Goal: Find contact information: Find contact information

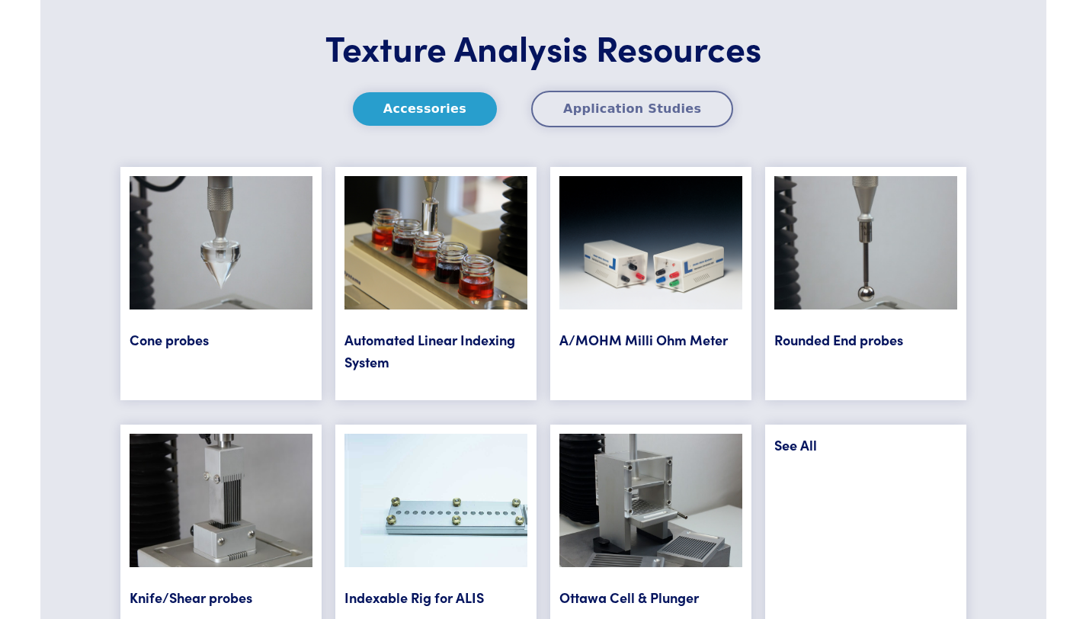
scroll to position [7841, 0]
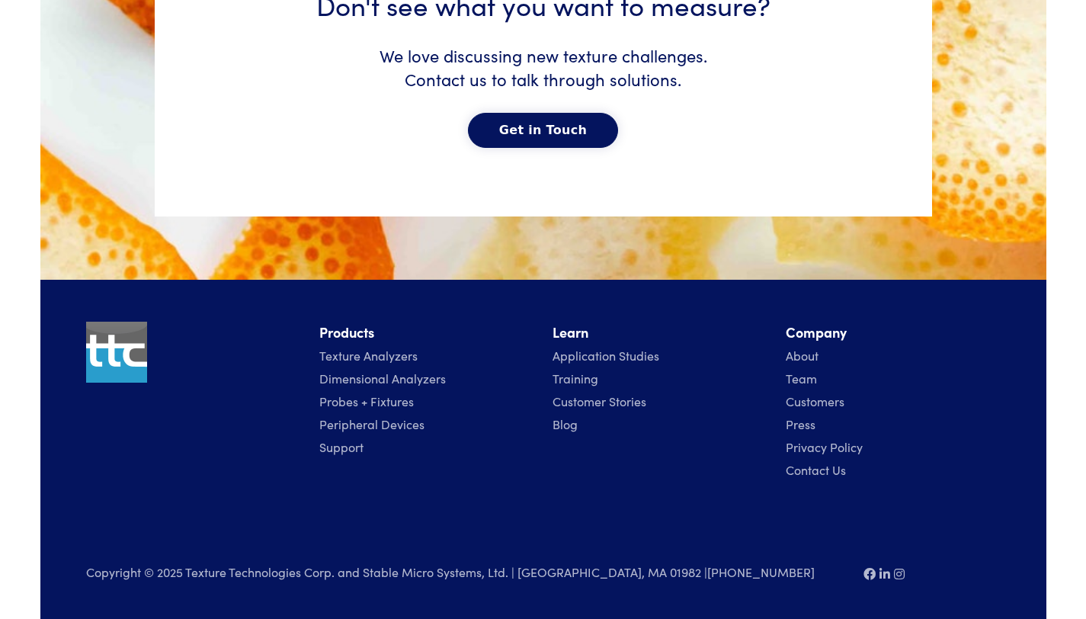
click at [818, 471] on link "Contact Us" at bounding box center [816, 469] width 60 height 17
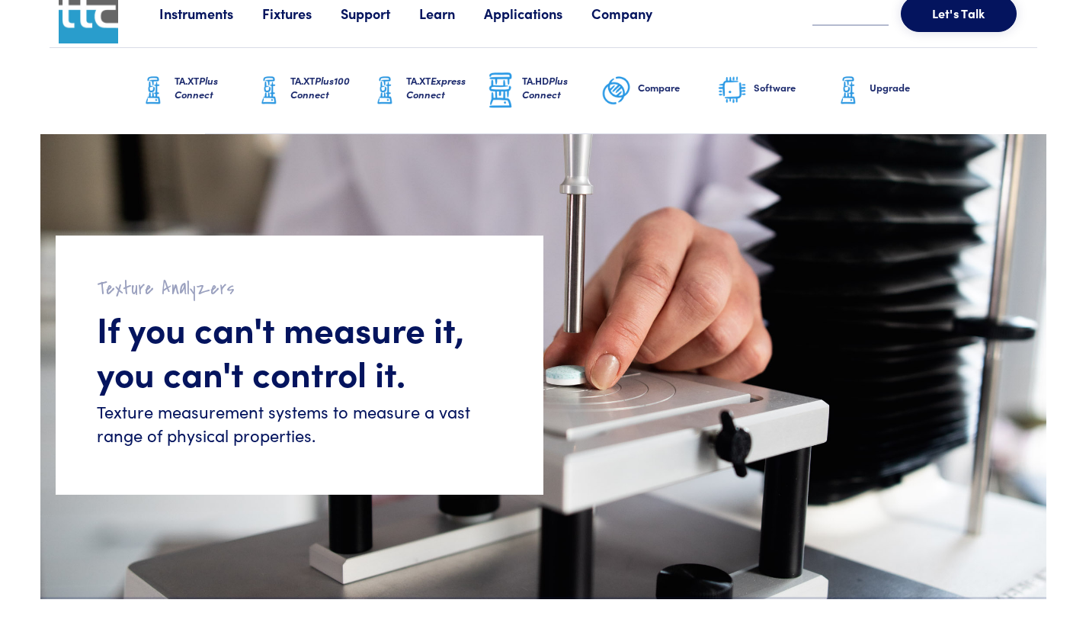
scroll to position [30, 0]
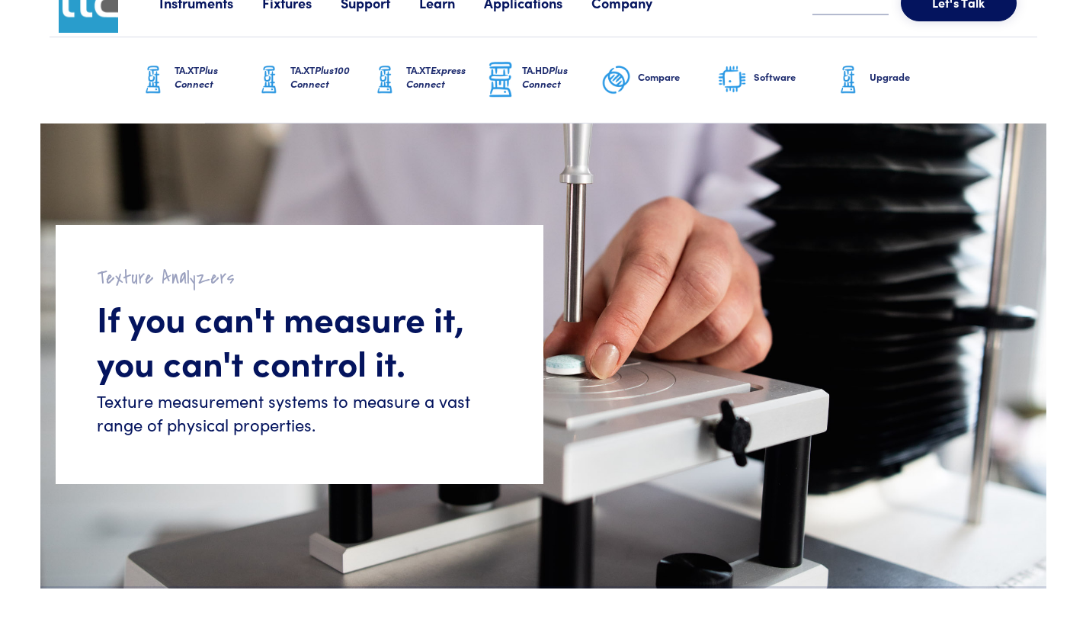
click at [626, 5] on link "Company" at bounding box center [636, 2] width 90 height 19
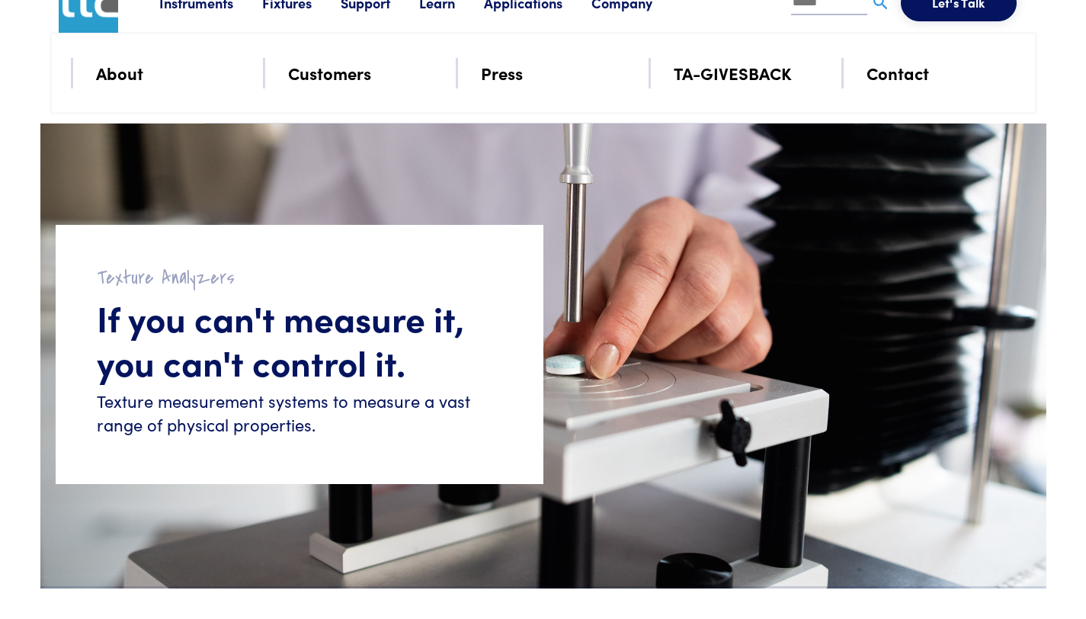
click at [891, 76] on link "Contact" at bounding box center [897, 72] width 62 height 27
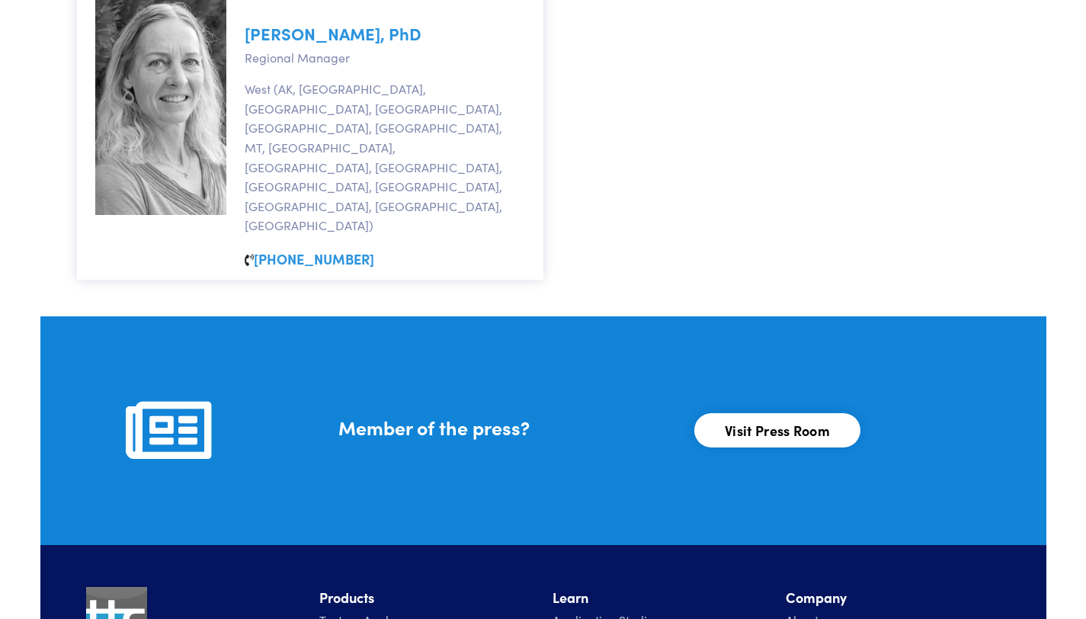
scroll to position [1753, 0]
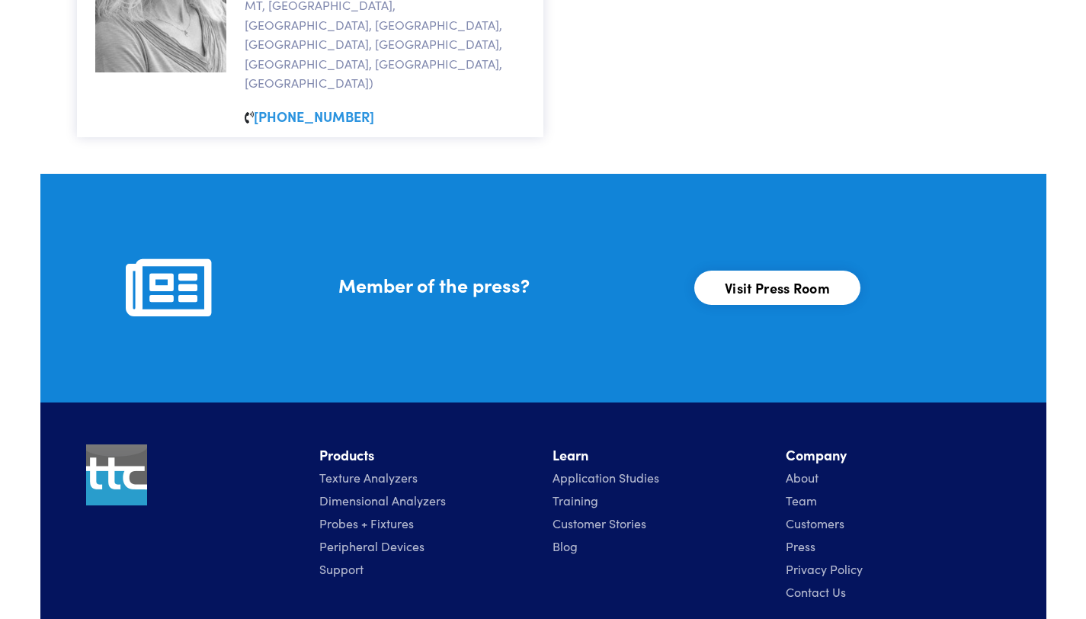
click at [348, 469] on link "Texture Analyzers" at bounding box center [368, 477] width 98 height 17
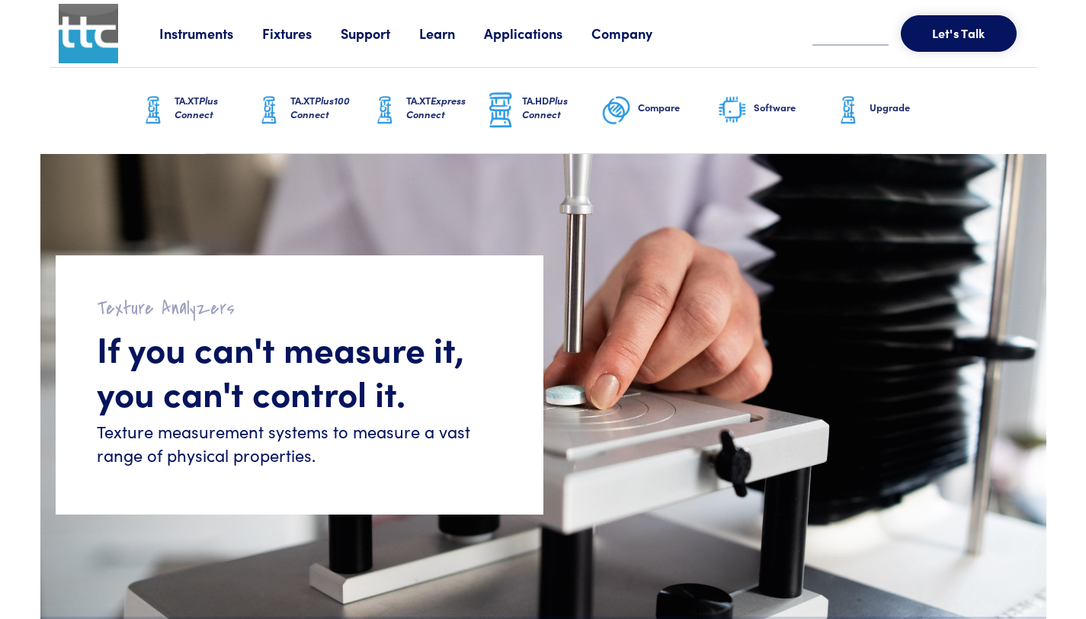
scroll to position [3, 0]
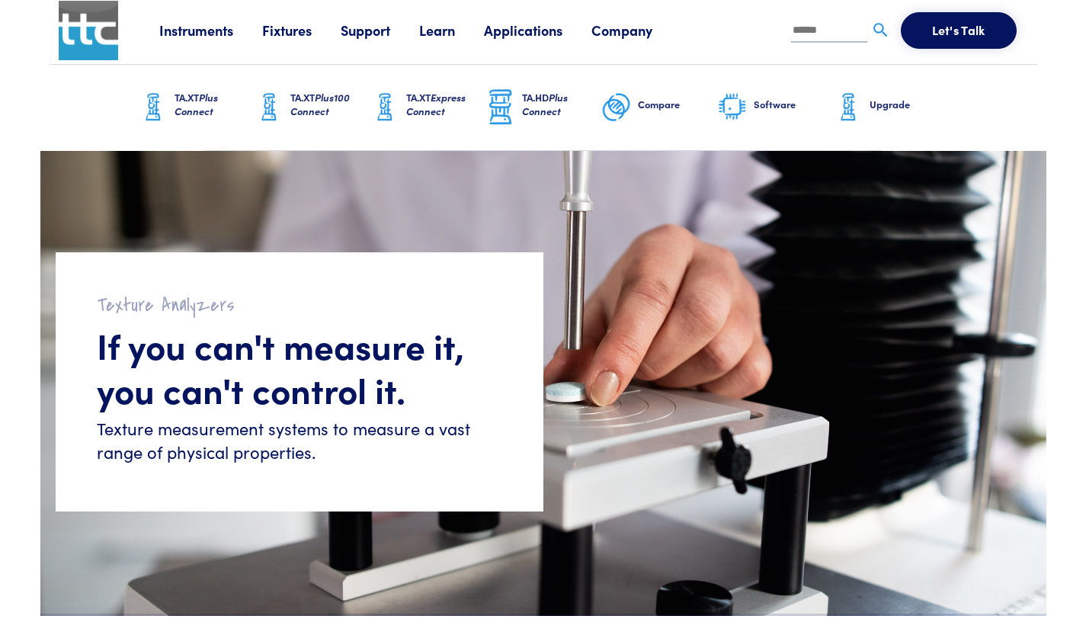
click at [197, 98] on h6 "TA.XT Plus Connect" at bounding box center [213, 104] width 79 height 27
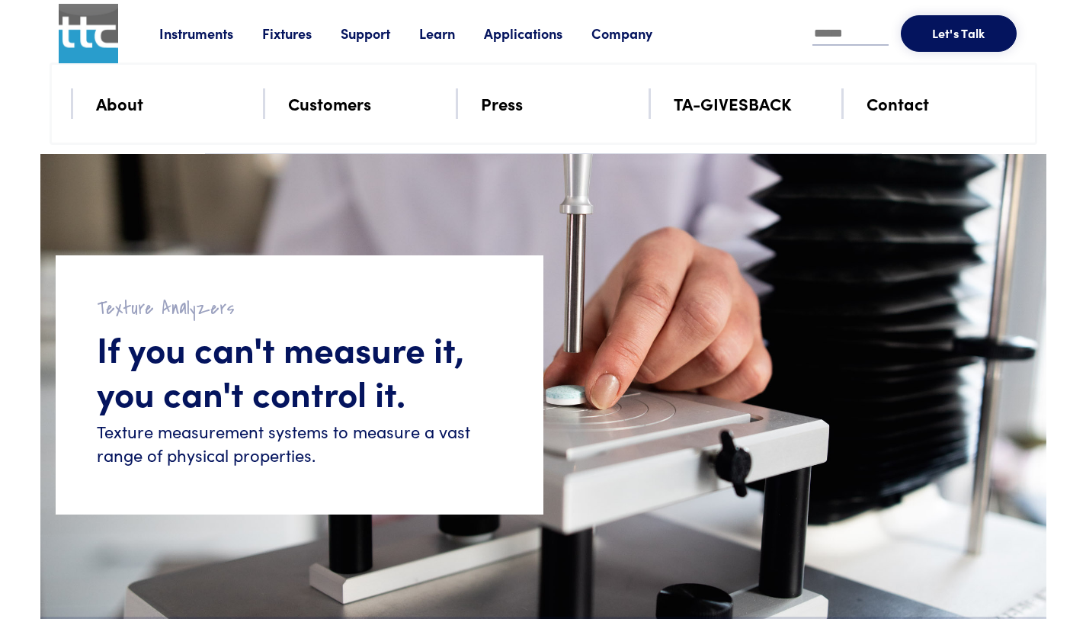
click at [337, 110] on link "Customers" at bounding box center [329, 103] width 83 height 27
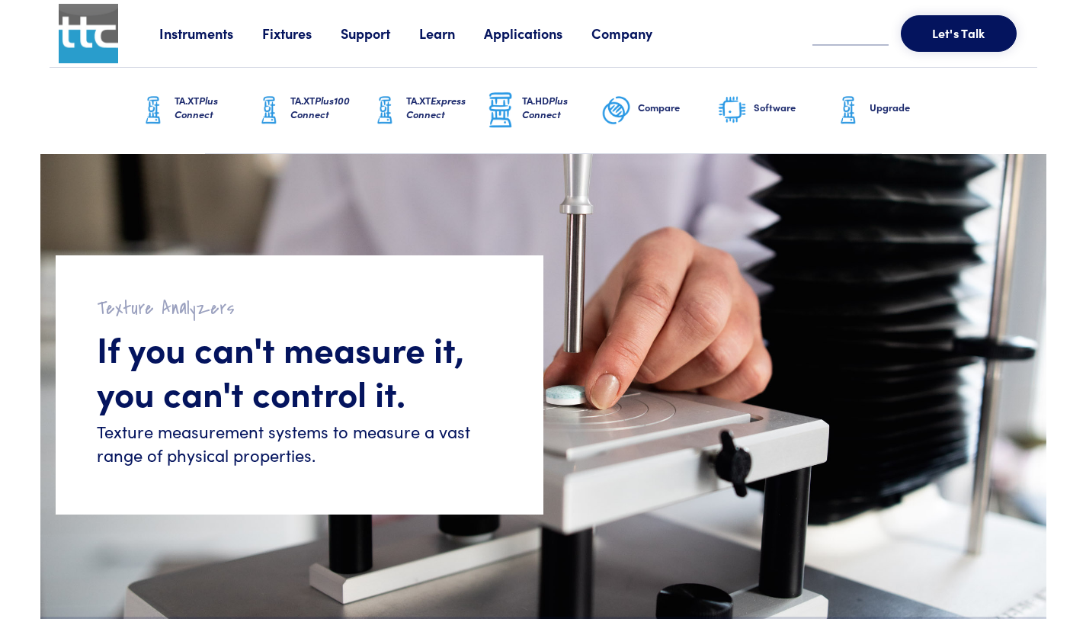
click at [369, 35] on link "Support" at bounding box center [380, 33] width 78 height 19
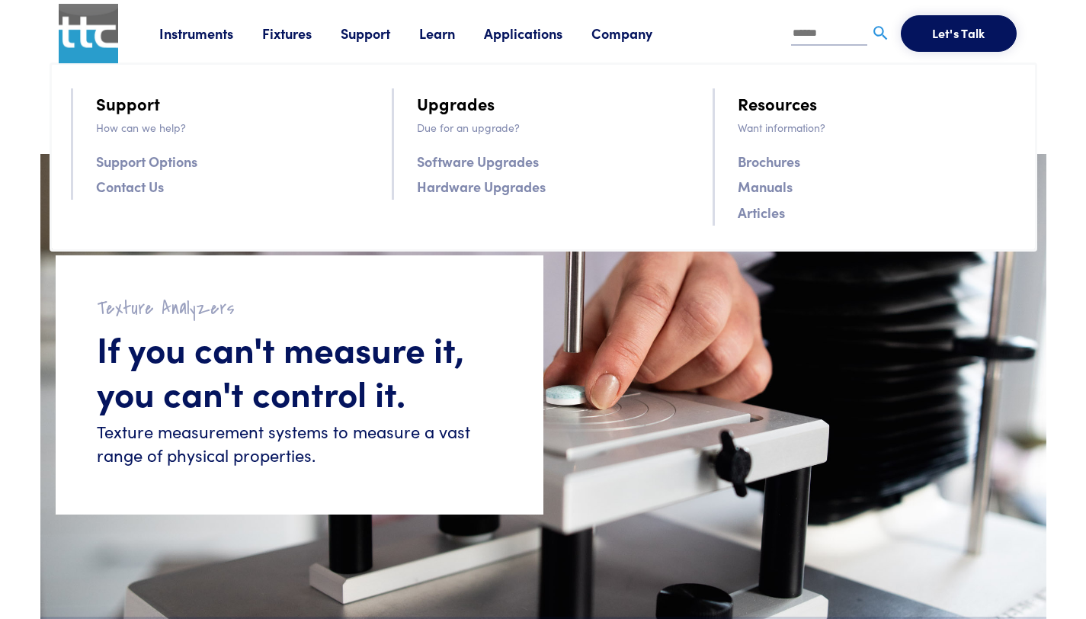
click at [184, 36] on link "Instruments" at bounding box center [210, 33] width 103 height 19
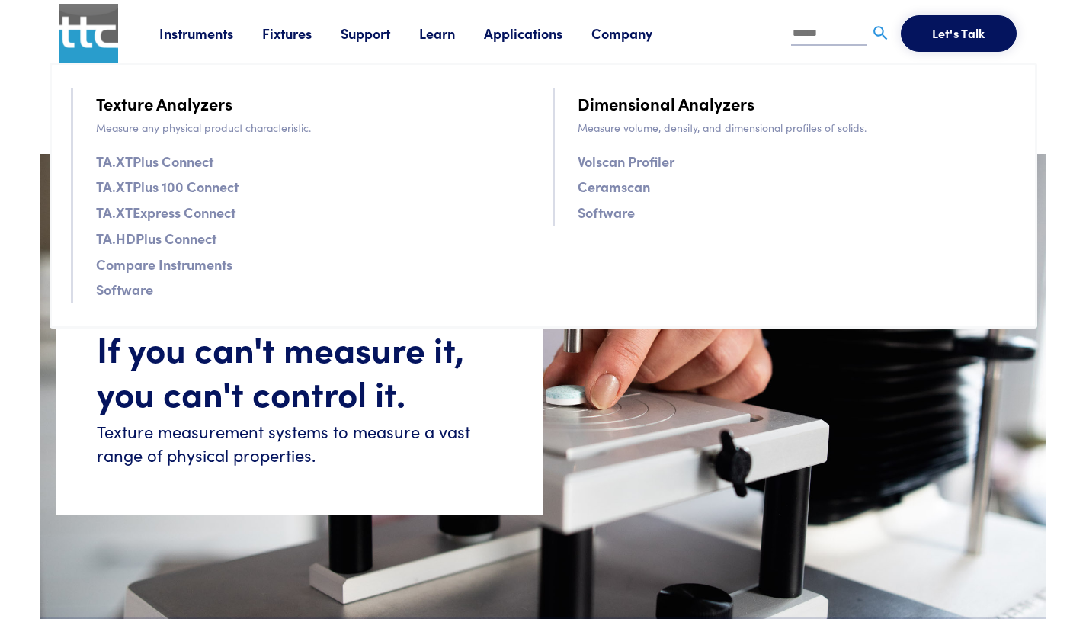
click at [619, 37] on link "Company" at bounding box center [636, 33] width 90 height 19
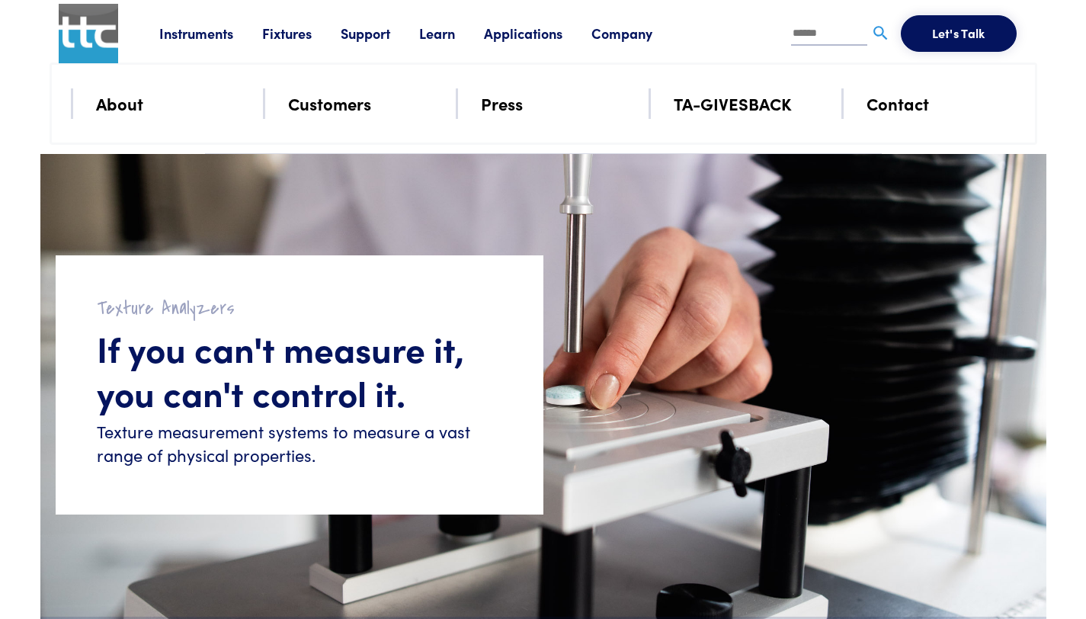
click at [894, 107] on link "Contact" at bounding box center [897, 103] width 62 height 27
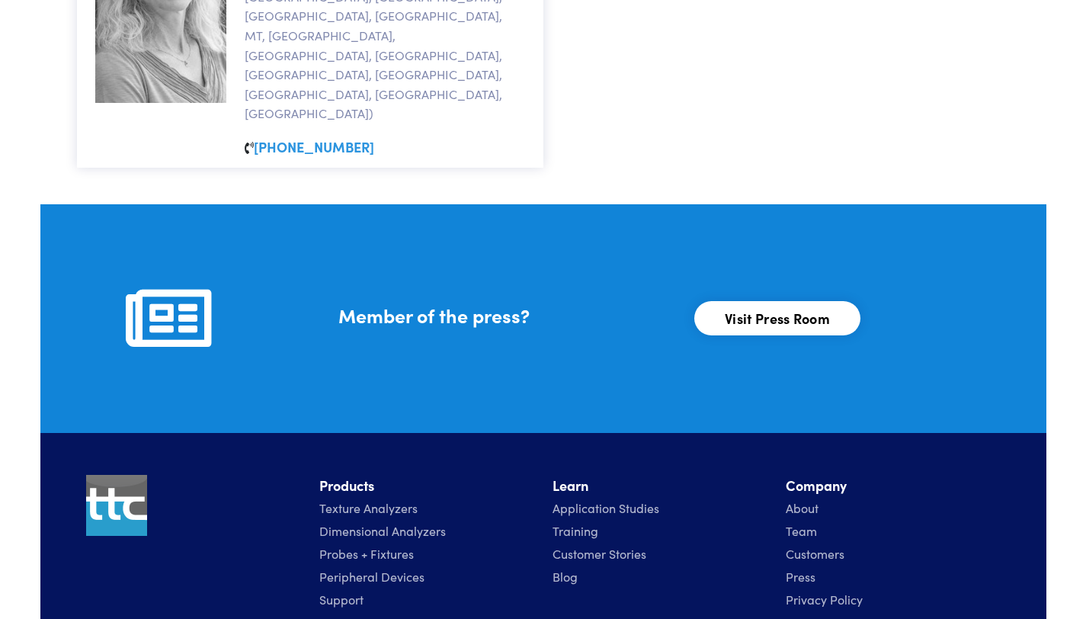
scroll to position [1753, 0]
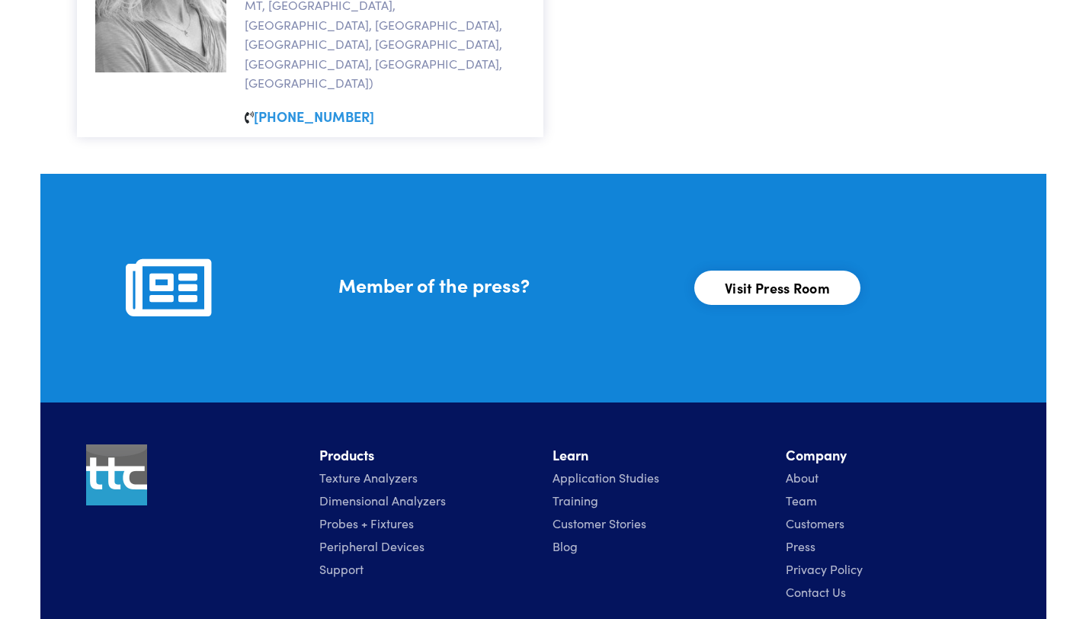
click at [803, 583] on link "Contact Us" at bounding box center [816, 591] width 60 height 17
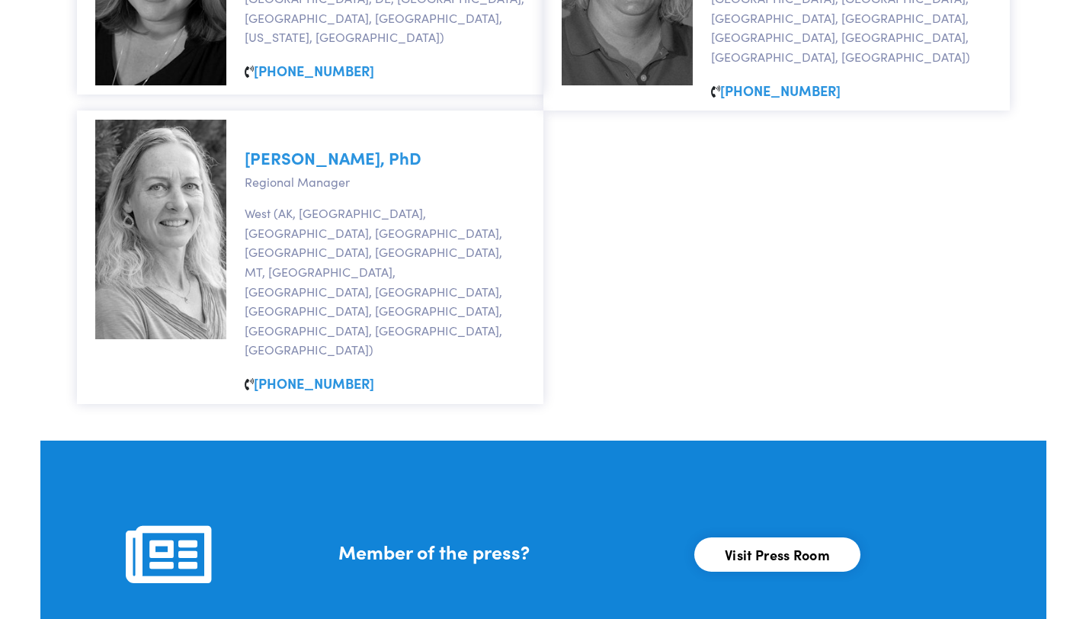
scroll to position [1689, 0]
